Goal: Task Accomplishment & Management: Use online tool/utility

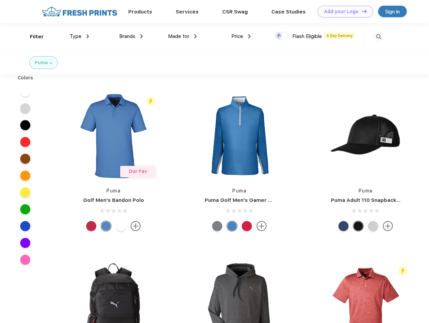
click at [342, 11] on link "Add your Logo Design Tool" at bounding box center [344, 12] width 55 height 12
click at [0, 0] on div "Design Tool" at bounding box center [0, 0] width 0 height 0
click at [361, 11] on link "Add your Logo Design Tool" at bounding box center [344, 12] width 55 height 12
click at [32, 37] on div "Filter" at bounding box center [37, 37] width 14 height 8
click at [79, 36] on span "Type" at bounding box center [76, 36] width 12 height 6
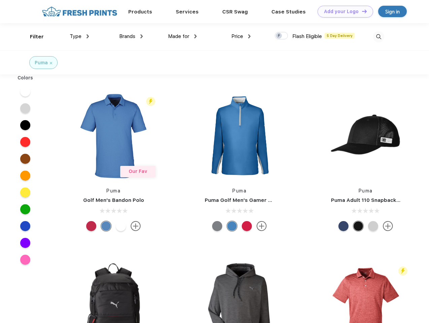
click at [131, 36] on span "Brands" at bounding box center [127, 36] width 16 height 6
click at [182, 36] on span "Made for" at bounding box center [178, 36] width 21 height 6
click at [241, 36] on span "Price" at bounding box center [237, 36] width 12 height 6
click at [281, 36] on div at bounding box center [280, 35] width 13 height 7
click at [279, 36] on input "checkbox" at bounding box center [276, 34] width 4 height 4
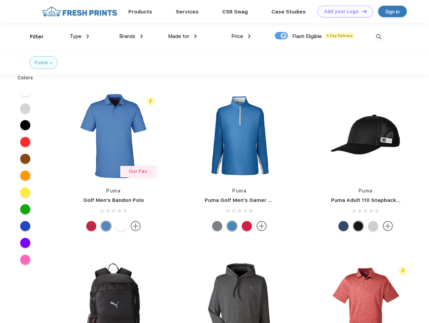
click at [378, 37] on img at bounding box center [378, 36] width 11 height 11
